Goal: Information Seeking & Learning: Learn about a topic

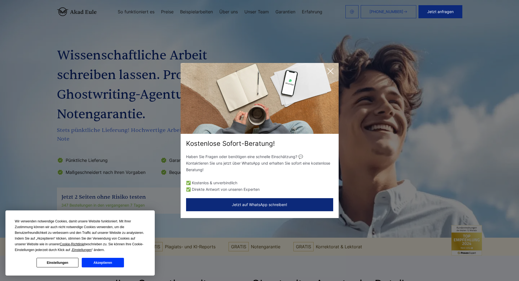
click at [332, 72] on icon at bounding box center [330, 71] width 11 height 11
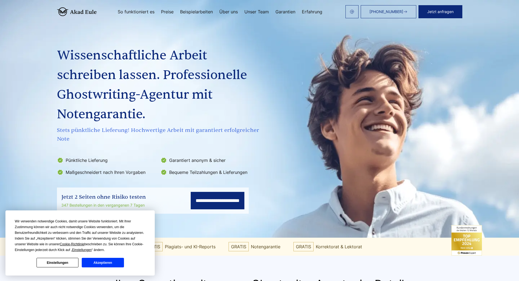
click at [97, 261] on button "Akzeptieren" at bounding box center [103, 263] width 42 height 10
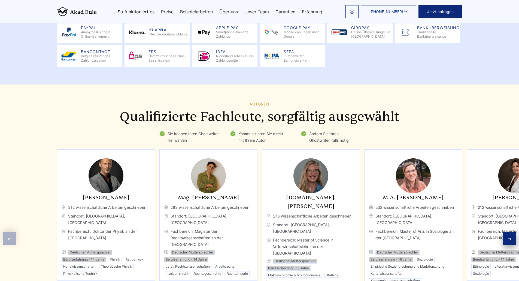
scroll to position [1443, 0]
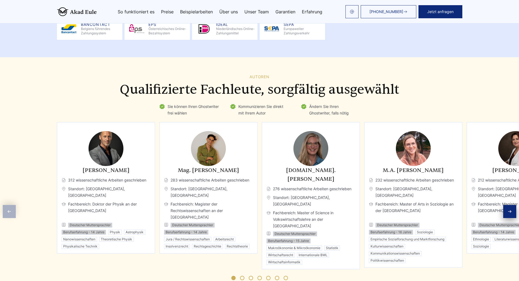
click at [126, 143] on div "[PERSON_NAME] 312 wissenschaftliche Arbeiten geschrieben Standort: [GEOGRAPHIC_…" at bounding box center [106, 187] width 98 height 131
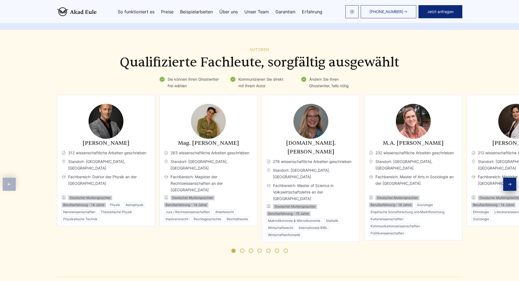
click at [123, 118] on img "1 / 11" at bounding box center [105, 121] width 35 height 35
click at [83, 176] on span "Fachbereich: Doktor der Physik an der [GEOGRAPHIC_DATA]" at bounding box center [106, 183] width 89 height 20
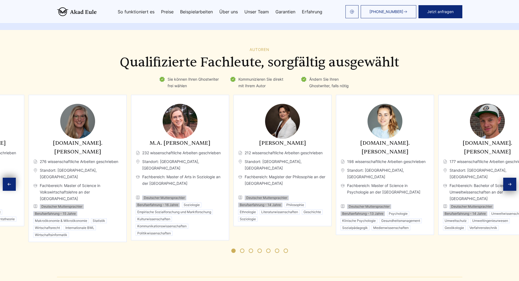
click at [180, 165] on div "M.A. [PERSON_NAME] 232 wissenschaftliche Arbeiten geschrieben Standort: [GEOGRA…" at bounding box center [180, 187] width 89 height 97
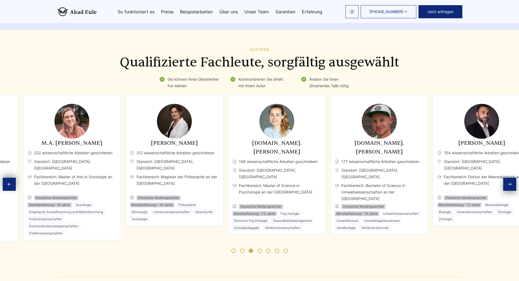
click at [232, 158] on div "[DOMAIN_NAME]. [PERSON_NAME] 198 wissenschaftliche Arbeiten geschrieben Standor…" at bounding box center [276, 184] width 89 height 91
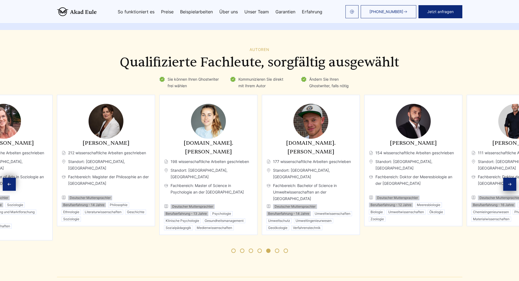
click at [213, 211] on li "Psychologie" at bounding box center [221, 213] width 22 height 5
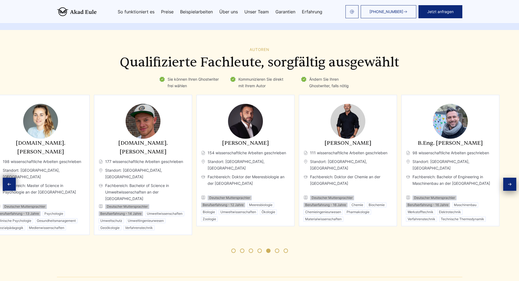
click at [196, 147] on div "[PERSON_NAME] 154 wissenschaftliche Arbeiten geschrieben Standort: [GEOGRAPHIC_…" at bounding box center [245, 160] width 98 height 131
